Goal: Task Accomplishment & Management: Use online tool/utility

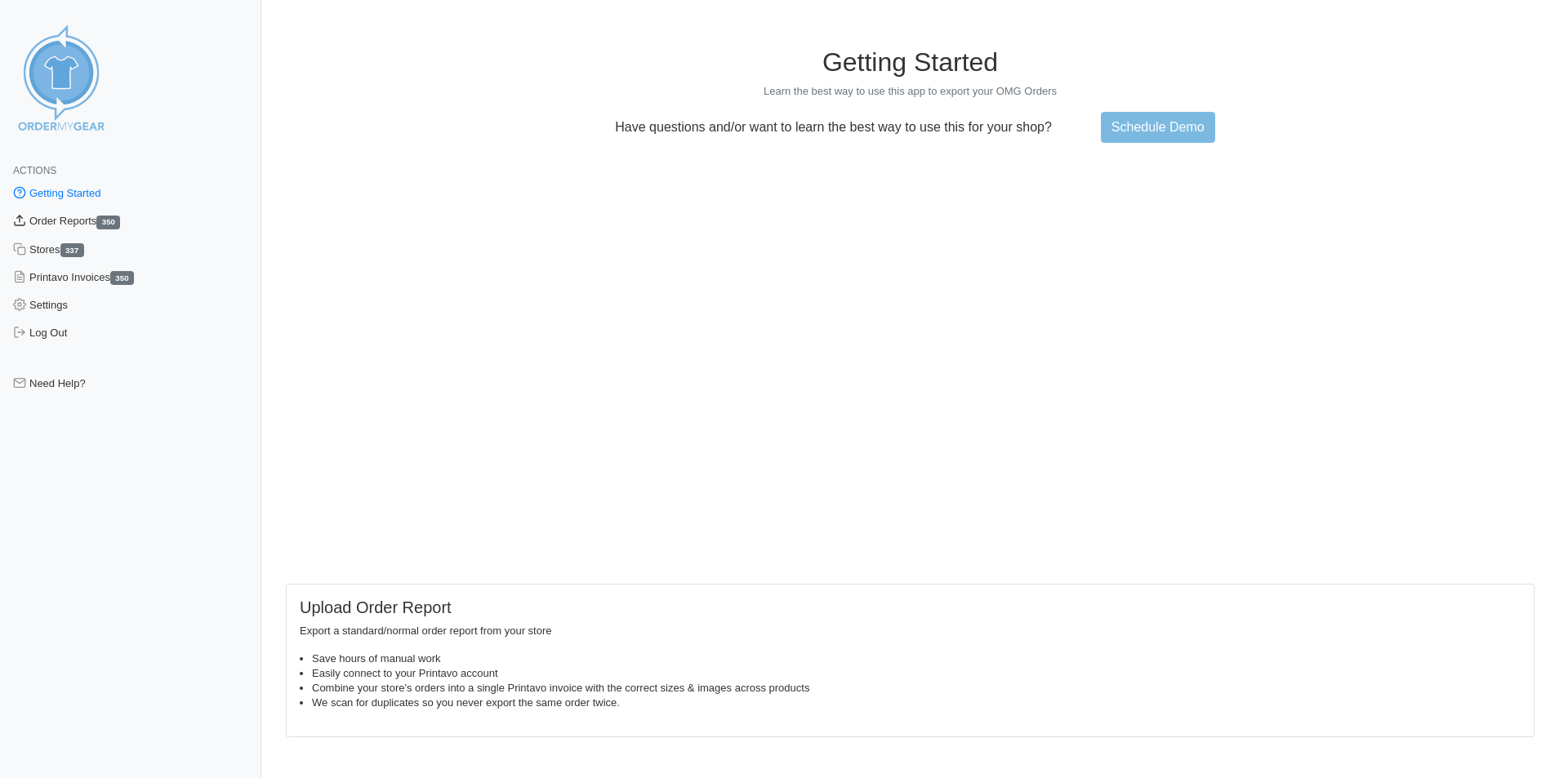
click at [75, 219] on link "Order Reports 350" at bounding box center [130, 221] width 261 height 27
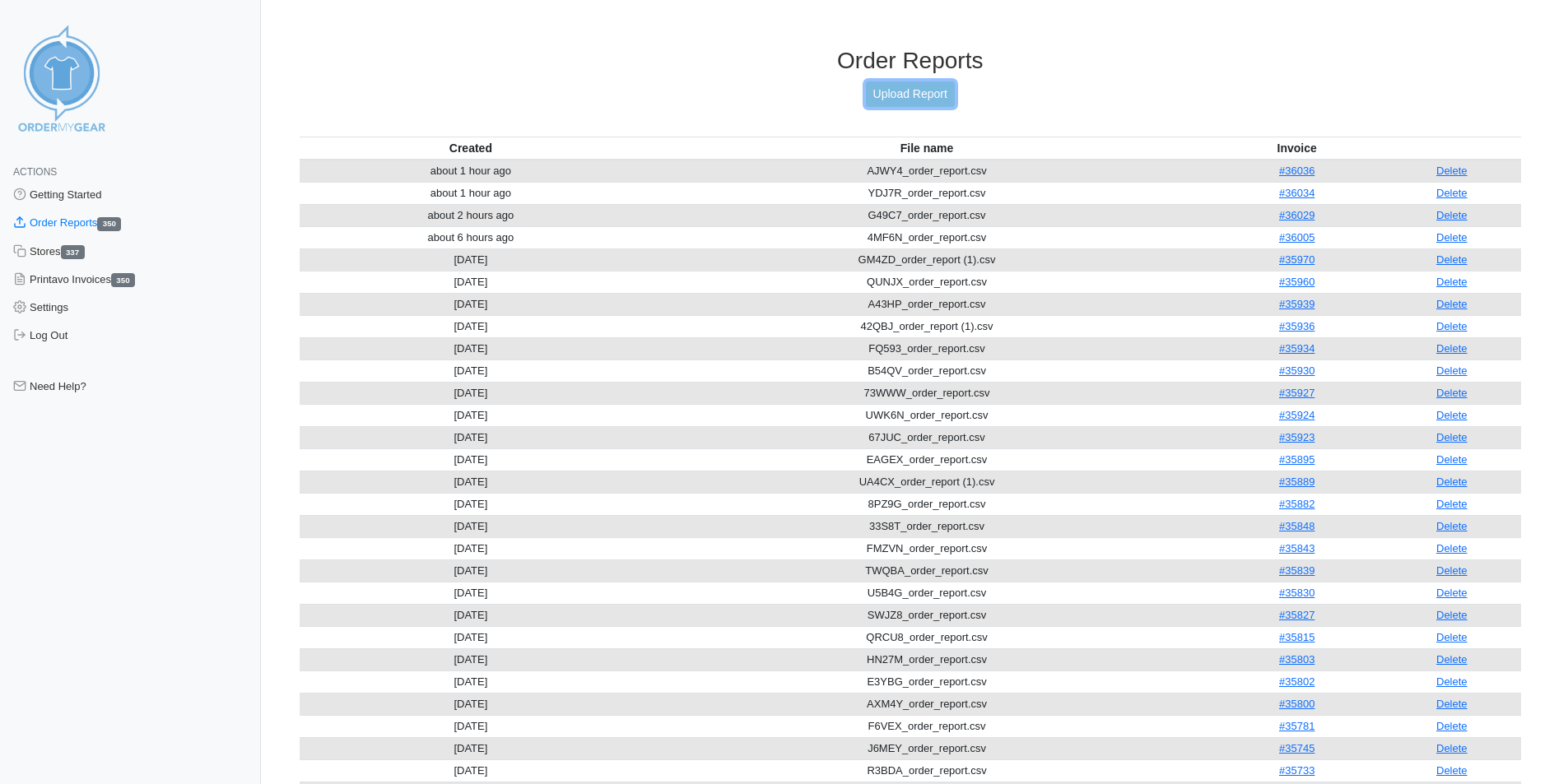
click at [892, 90] on link "Upload Report" at bounding box center [910, 94] width 89 height 26
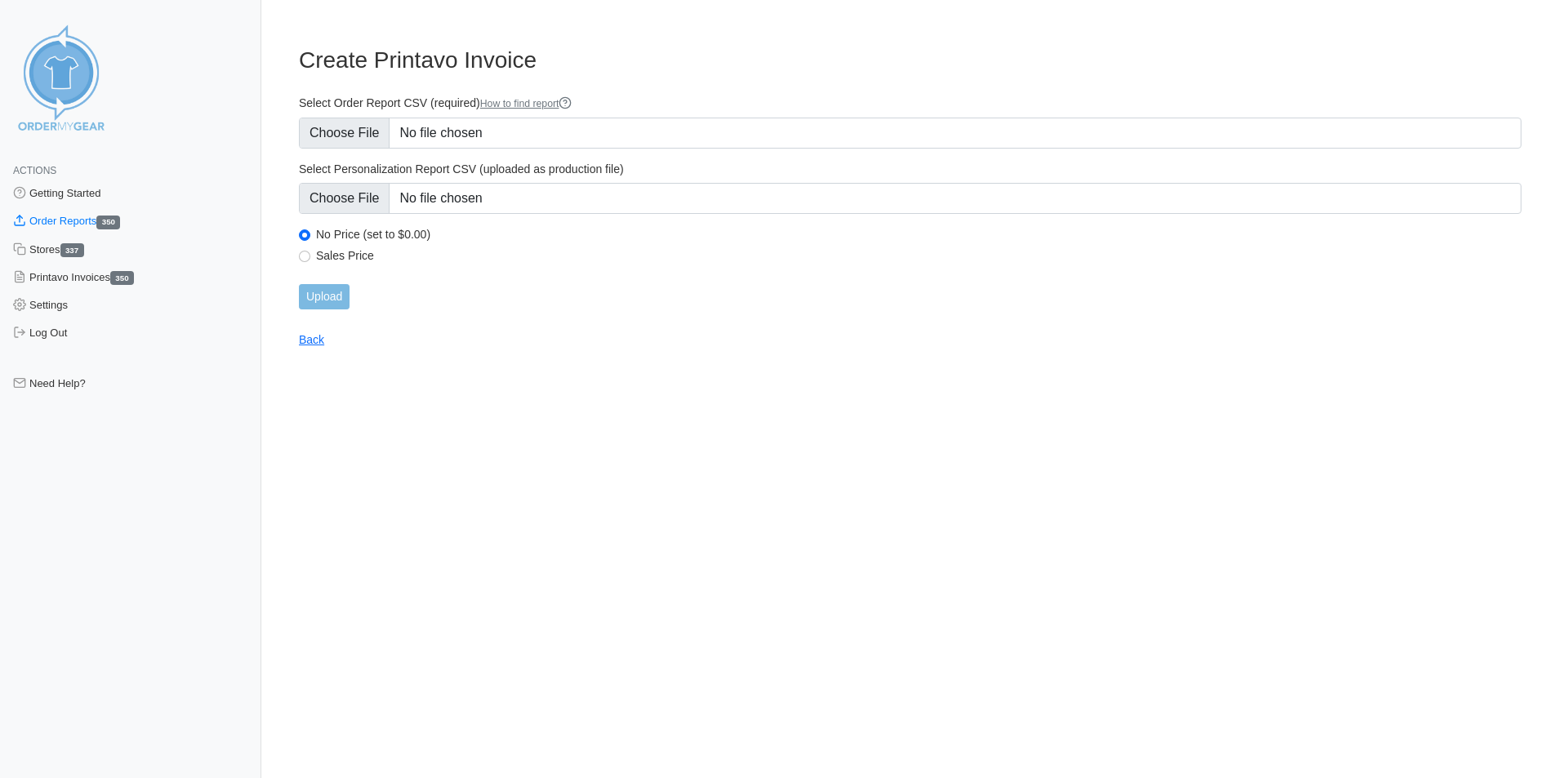
type input "C:\fakepath\AED35_order_report.csv"
click at [327, 295] on input "Upload" at bounding box center [324, 296] width 51 height 26
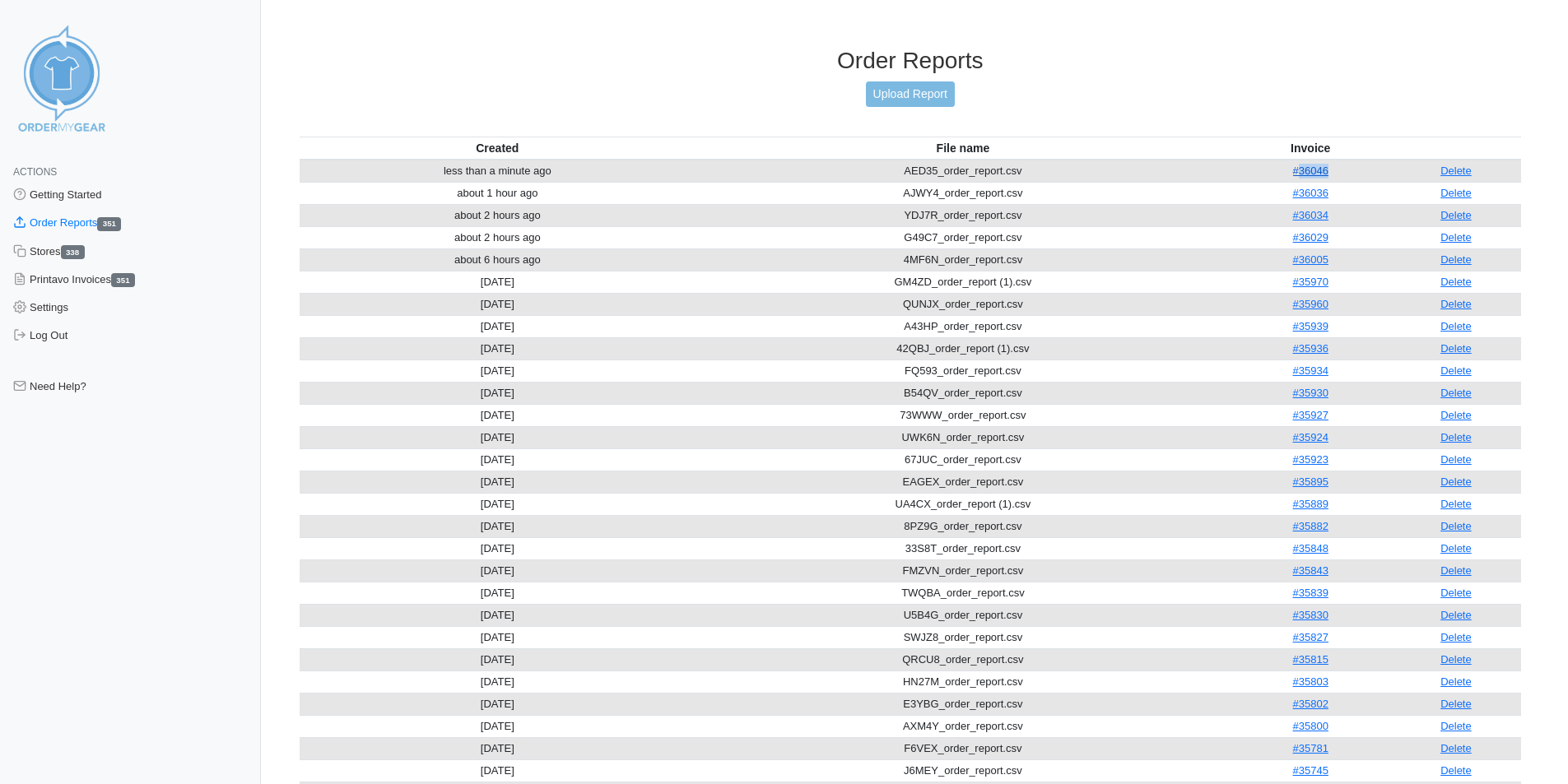
drag, startPoint x: 1331, startPoint y: 171, endPoint x: 1297, endPoint y: 176, distance: 34.4
click at [1297, 176] on td "#36046" at bounding box center [1311, 171] width 161 height 23
copy link "36046"
